Goal: Transaction & Acquisition: Obtain resource

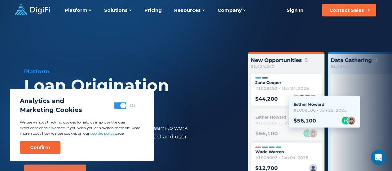
click at [37, 148] on div "Confirm" at bounding box center [40, 147] width 20 height 6
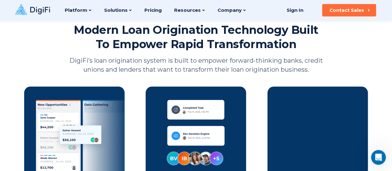
scroll to position [838, 0]
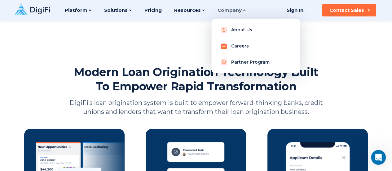
click at [245, 49] on link "Careers" at bounding box center [256, 46] width 79 height 12
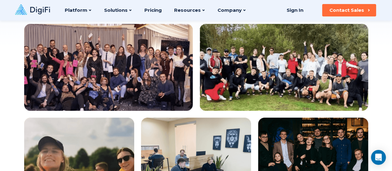
scroll to position [31, 0]
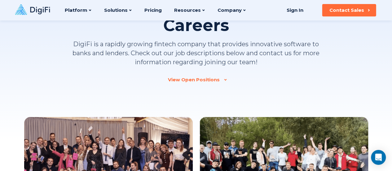
click at [200, 82] on div "View Open Positions" at bounding box center [194, 80] width 52 height 6
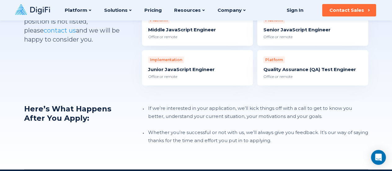
scroll to position [553, 0]
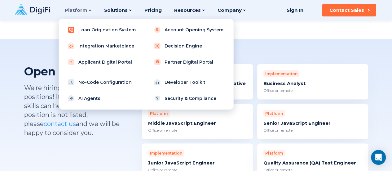
click at [105, 31] on link "Loan Origination System" at bounding box center [103, 30] width 79 height 12
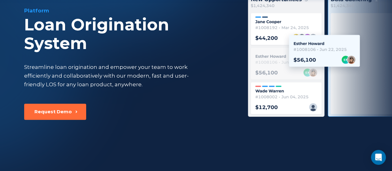
scroll to position [62, 0]
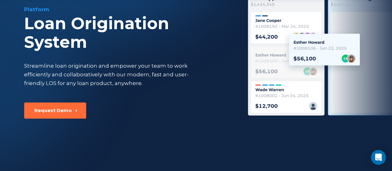
click at [126, 101] on div "Platform Loan Origination System Streamline loan origination and empower your t…" at bounding box center [128, 54] width 208 height 97
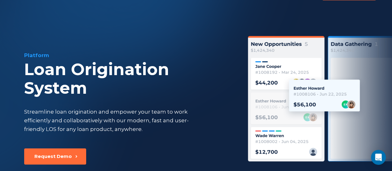
scroll to position [0, 0]
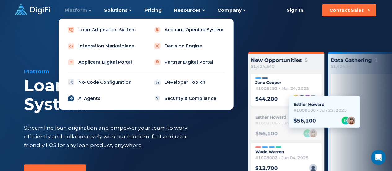
click at [95, 101] on link "AI Agents" at bounding box center [103, 98] width 79 height 12
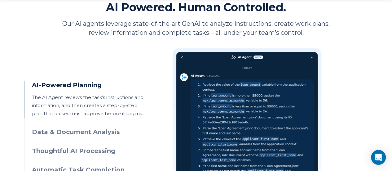
scroll to position [341, 0]
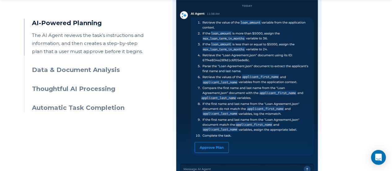
click at [70, 70] on h3 "Data & Document Analysis" at bounding box center [88, 69] width 113 height 9
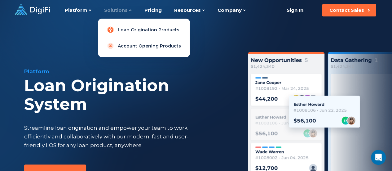
click at [132, 34] on link "Loan Origination Products" at bounding box center [144, 30] width 82 height 12
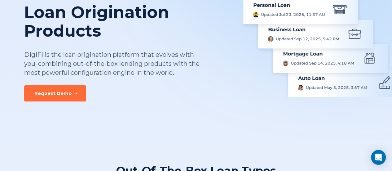
scroll to position [93, 0]
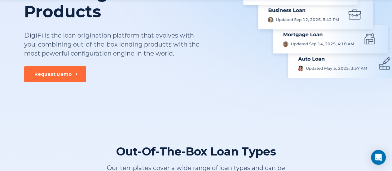
click at [333, 74] on img at bounding box center [324, 27] width 160 height 102
click at [53, 73] on div "Request Demo" at bounding box center [53, 74] width 38 height 6
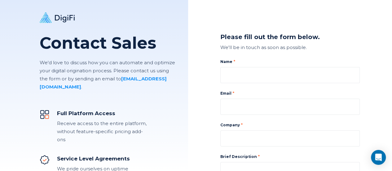
scroll to position [62, 0]
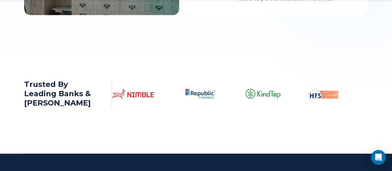
scroll to position [962, 0]
